Goal: Transaction & Acquisition: Obtain resource

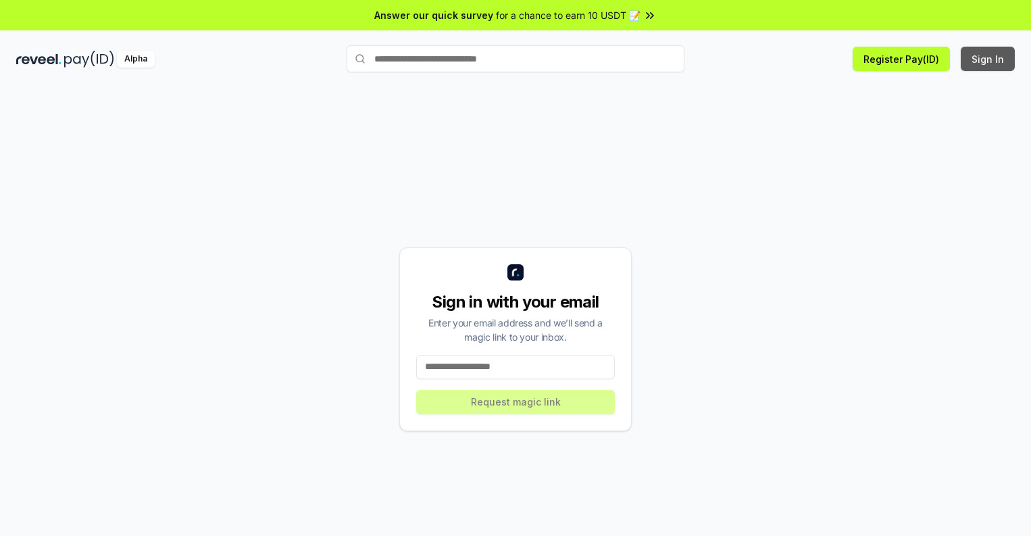
click at [989, 59] on button "Sign In" at bounding box center [988, 59] width 54 height 24
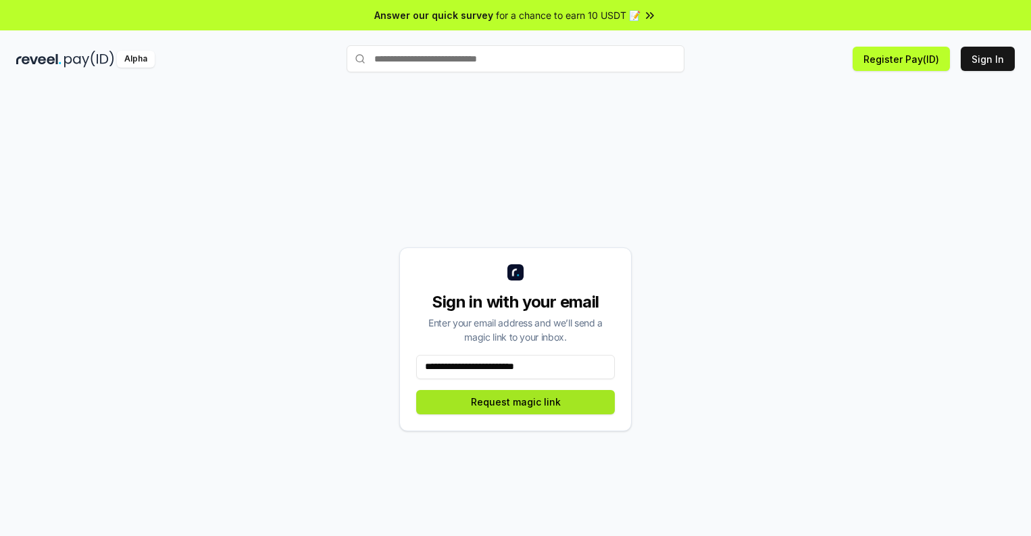
type input "**********"
click at [516, 401] on button "Request magic link" at bounding box center [515, 402] width 199 height 24
